Goal: Task Accomplishment & Management: Manage account settings

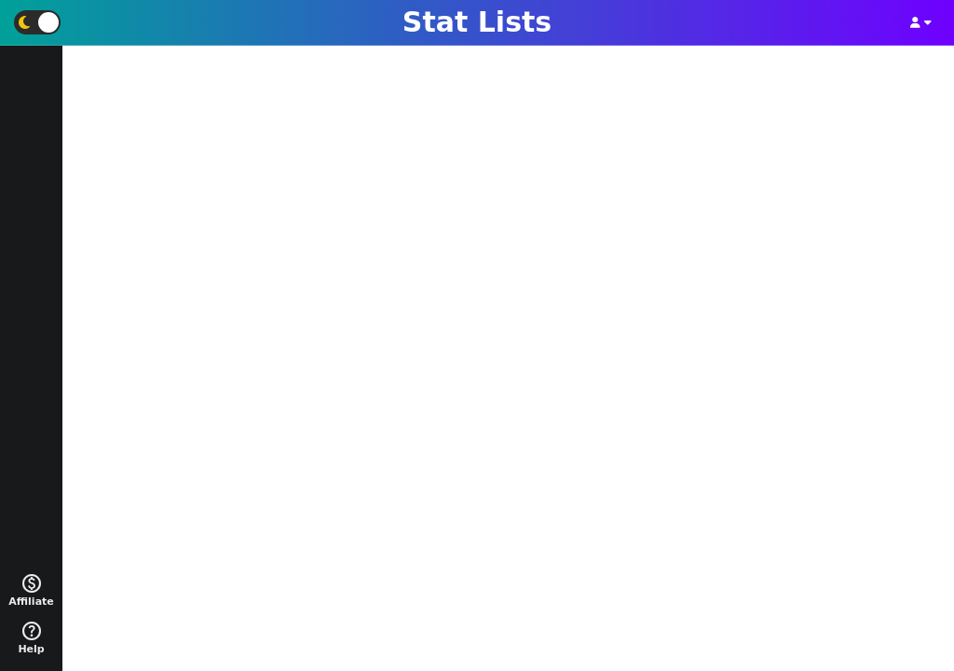
scroll to position [15, 0]
click at [921, 17] on button "button" at bounding box center [921, 22] width 38 height 23
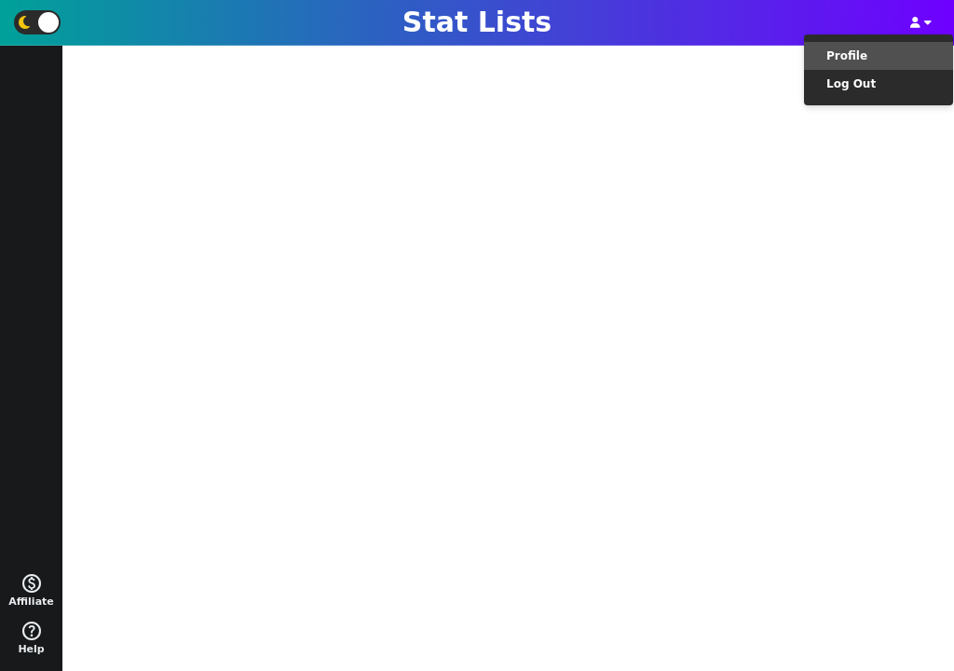
click at [879, 57] on li "Profile" at bounding box center [878, 56] width 149 height 28
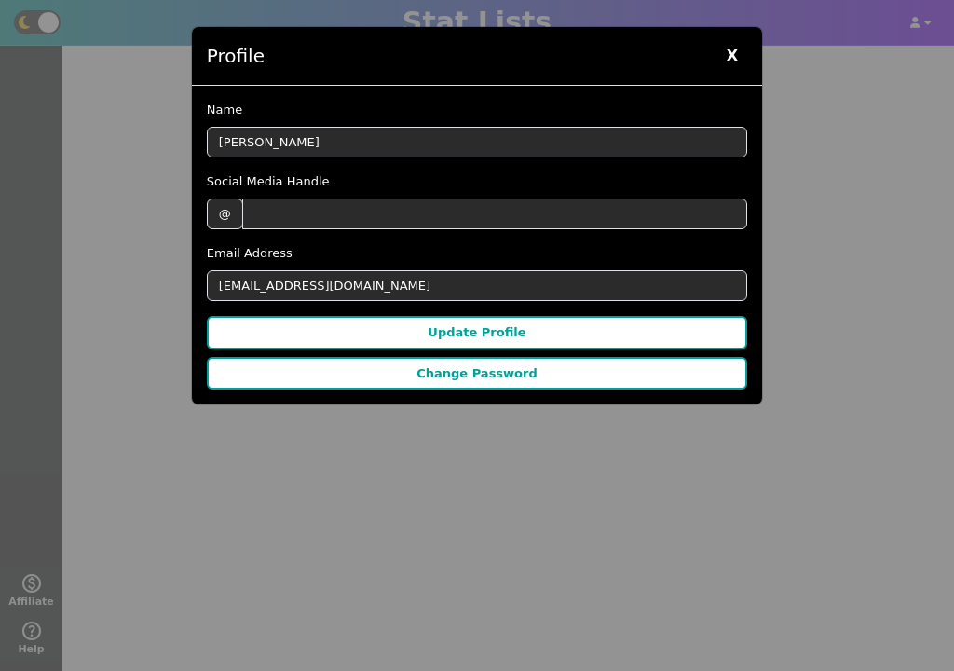
click at [730, 61] on span "X" at bounding box center [732, 56] width 30 height 28
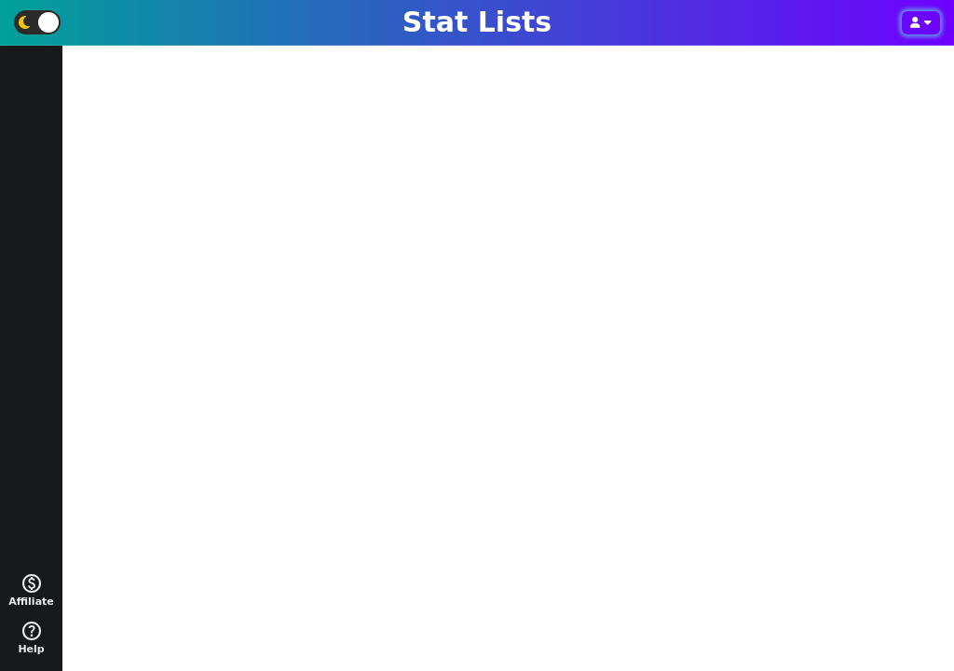
click at [923, 28] on button "button" at bounding box center [921, 22] width 38 height 23
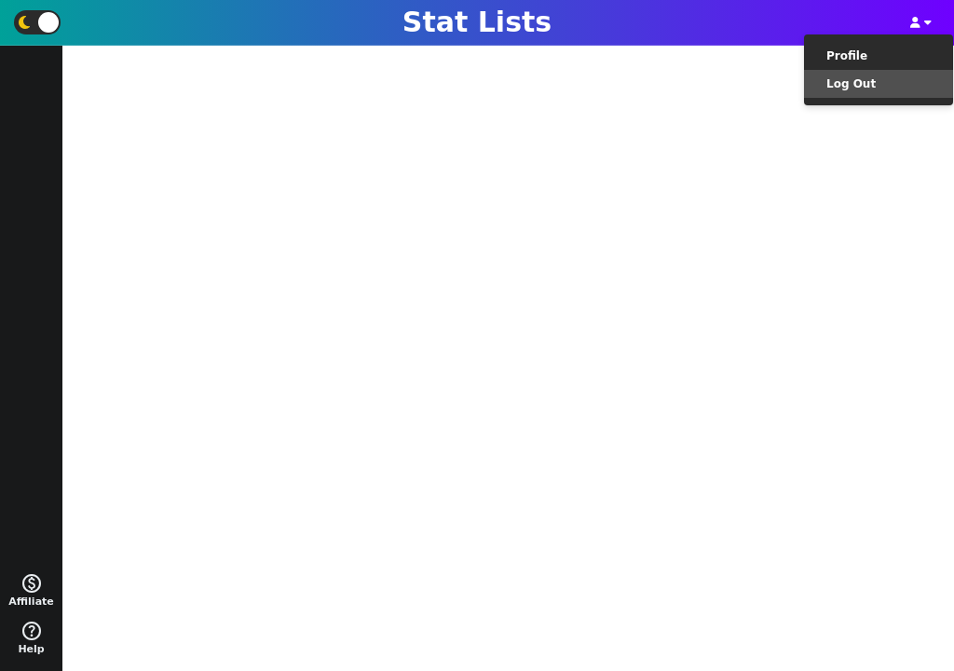
click at [897, 91] on li "Log Out" at bounding box center [878, 84] width 149 height 28
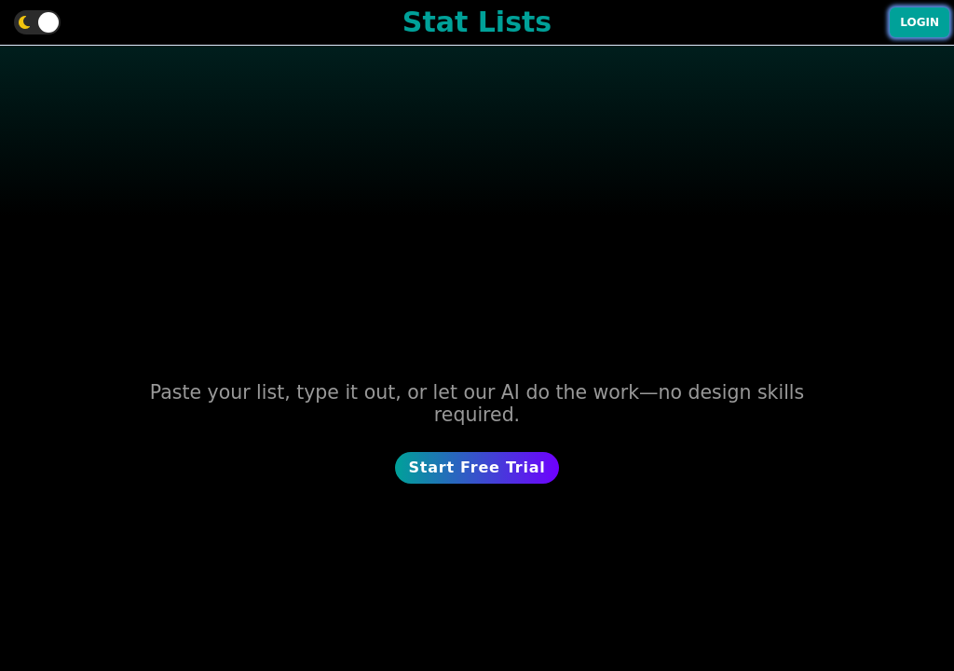
click at [926, 33] on button "Login" at bounding box center [920, 22] width 60 height 30
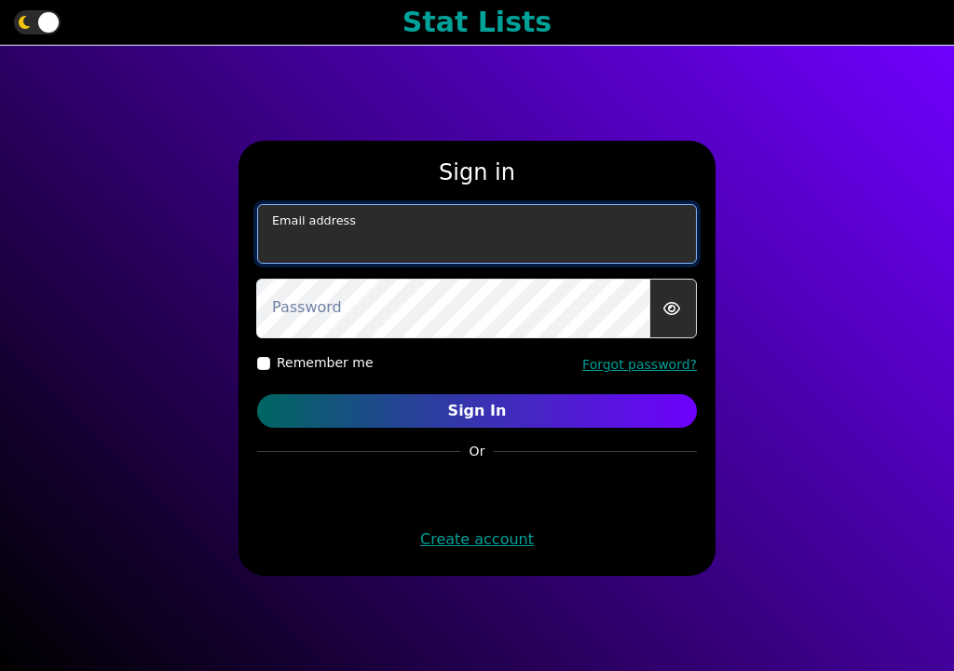
click at [621, 234] on input "email" at bounding box center [477, 234] width 440 height 60
click at [0, 670] on com-1password-button at bounding box center [0, 671] width 0 height 0
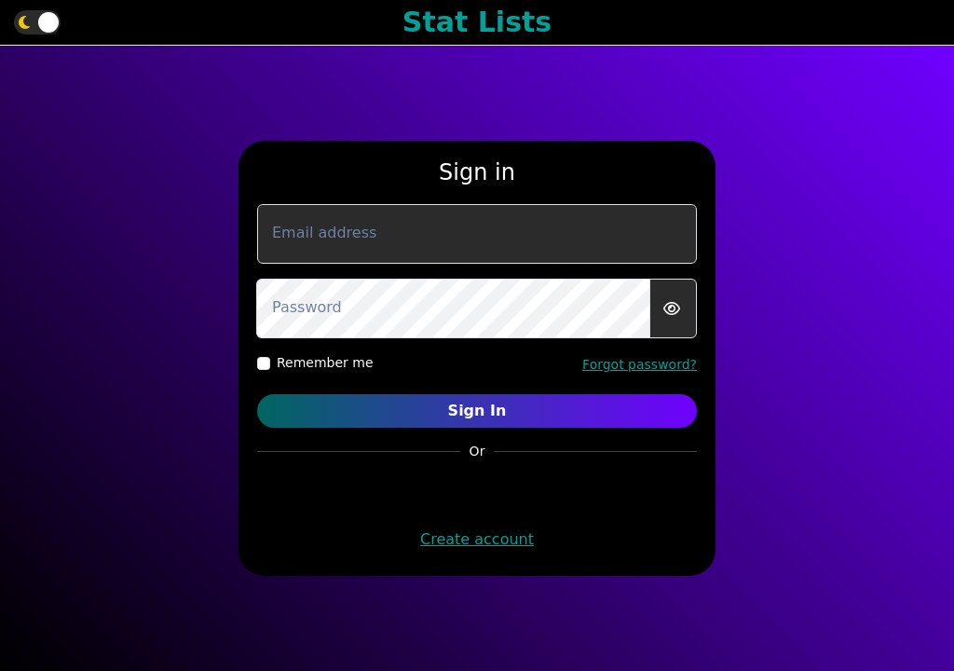
type input "murphygreg6@gmail.com"
